Goal: Use online tool/utility: Utilize a website feature to perform a specific function

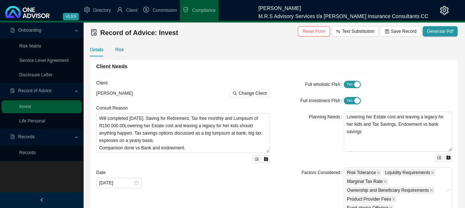
click at [118, 52] on div "Risk" at bounding box center [119, 49] width 9 height 7
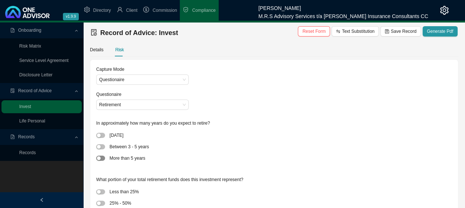
click at [102, 160] on span "button" at bounding box center [100, 158] width 9 height 5
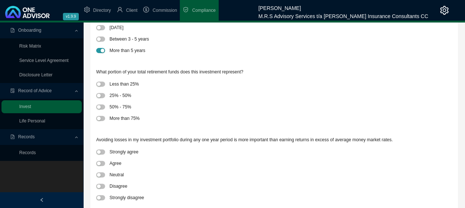
scroll to position [111, 0]
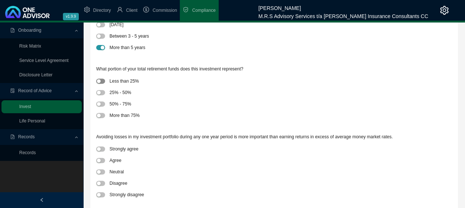
click at [101, 80] on span "button" at bounding box center [100, 81] width 9 height 5
click at [103, 160] on span "button" at bounding box center [100, 160] width 9 height 5
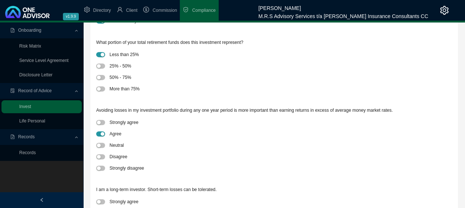
scroll to position [185, 0]
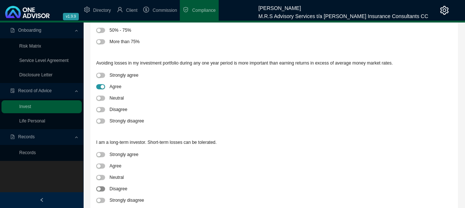
click at [103, 188] on span "button" at bounding box center [100, 189] width 9 height 5
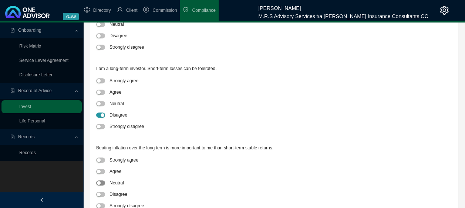
click at [100, 181] on span "button" at bounding box center [100, 183] width 9 height 5
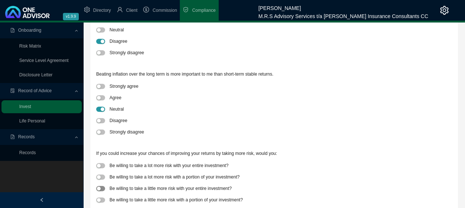
scroll to position [356, 0]
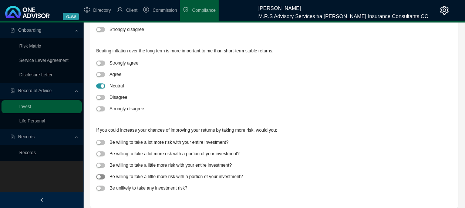
click at [103, 177] on span "button" at bounding box center [100, 176] width 9 height 5
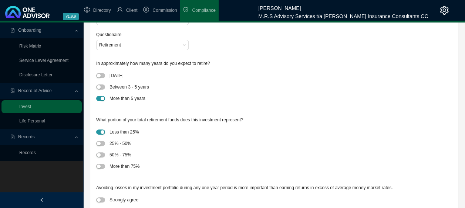
scroll to position [0, 0]
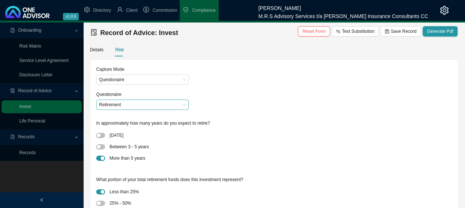
click at [141, 105] on span "Retirement" at bounding box center [142, 105] width 86 height 10
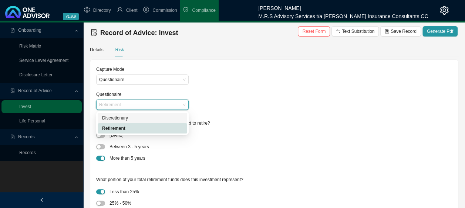
click at [132, 118] on div "Discretionary" at bounding box center [142, 118] width 81 height 7
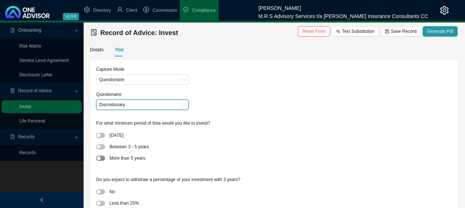
click at [103, 159] on span "button" at bounding box center [100, 158] width 9 height 5
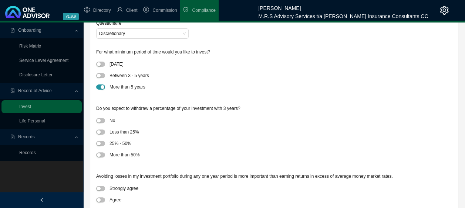
scroll to position [74, 0]
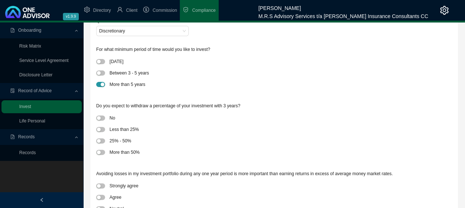
click at [106, 119] on div at bounding box center [102, 118] width 13 height 8
click at [103, 118] on span "button" at bounding box center [100, 118] width 9 height 5
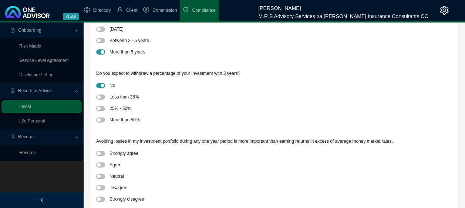
scroll to position [148, 0]
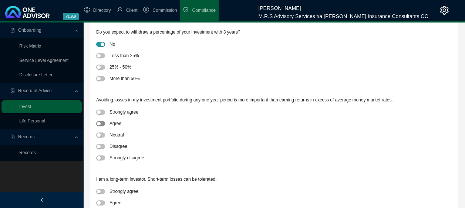
click at [104, 124] on span "button" at bounding box center [100, 123] width 9 height 5
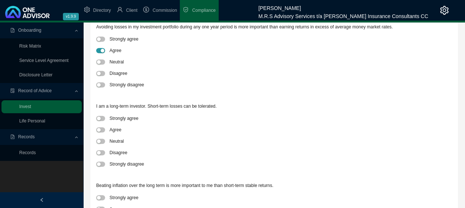
scroll to position [222, 0]
click at [104, 140] on span "button" at bounding box center [100, 140] width 9 height 5
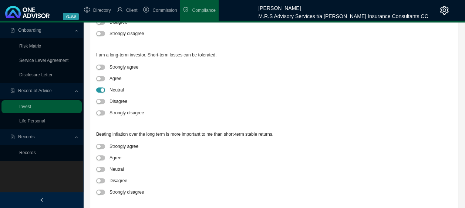
scroll to position [296, 0]
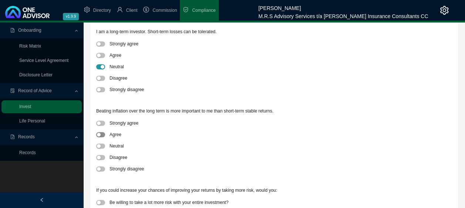
click at [102, 135] on span "button" at bounding box center [100, 134] width 9 height 5
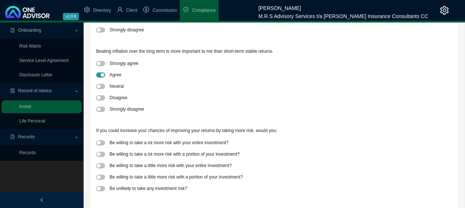
scroll to position [356, 0]
click at [103, 178] on span "button" at bounding box center [100, 176] width 9 height 5
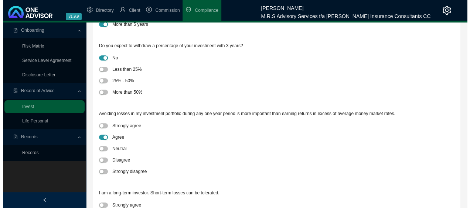
scroll to position [0, 0]
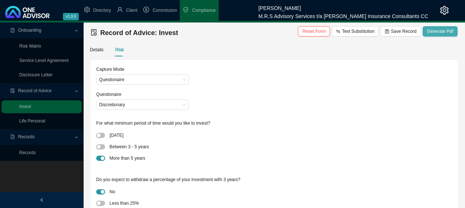
click at [444, 35] on span "Generate Pdf" at bounding box center [440, 31] width 26 height 7
